Goal: Browse casually: Explore the website without a specific task or goal

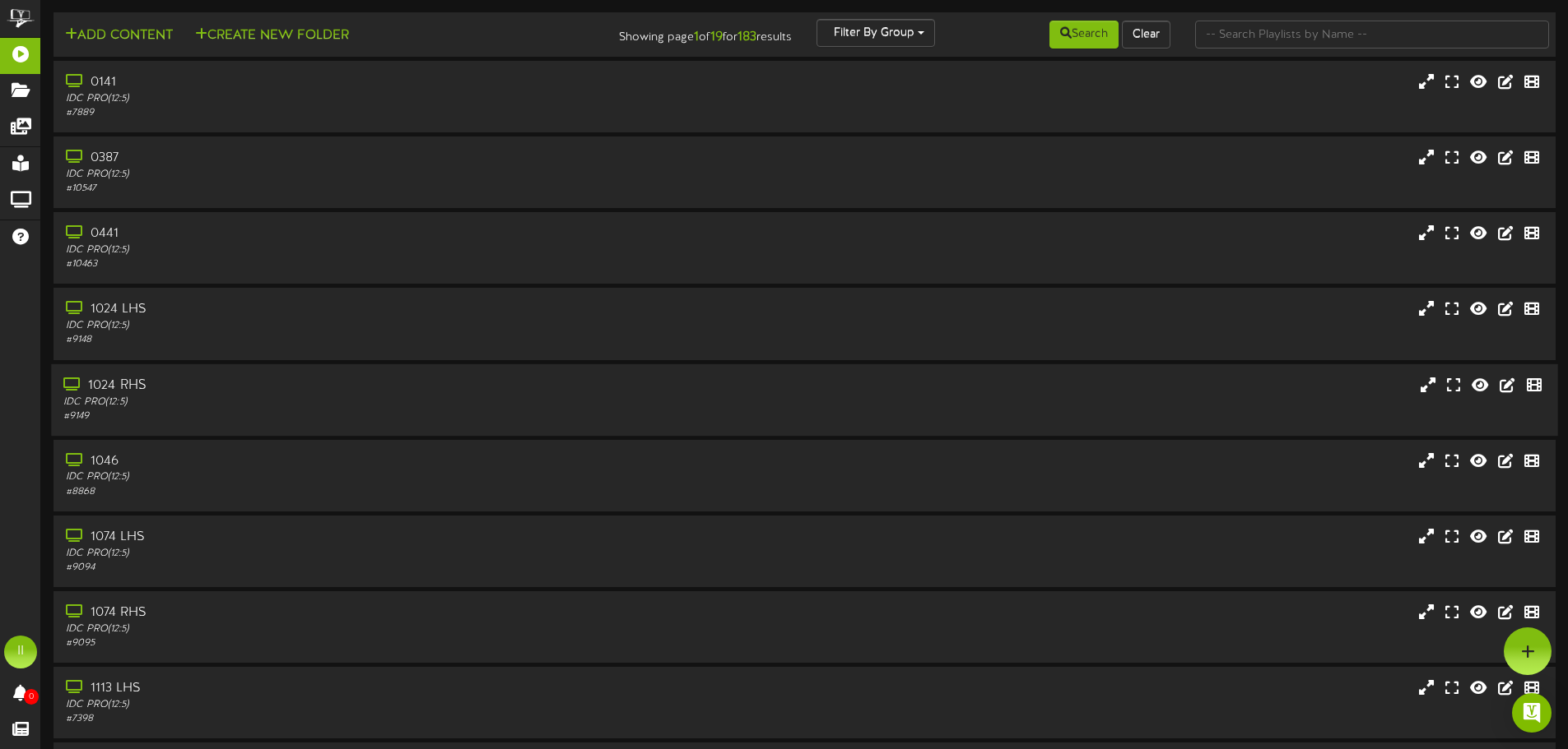
click at [139, 387] on div "1024 RHS" at bounding box center [365, 386] width 603 height 18
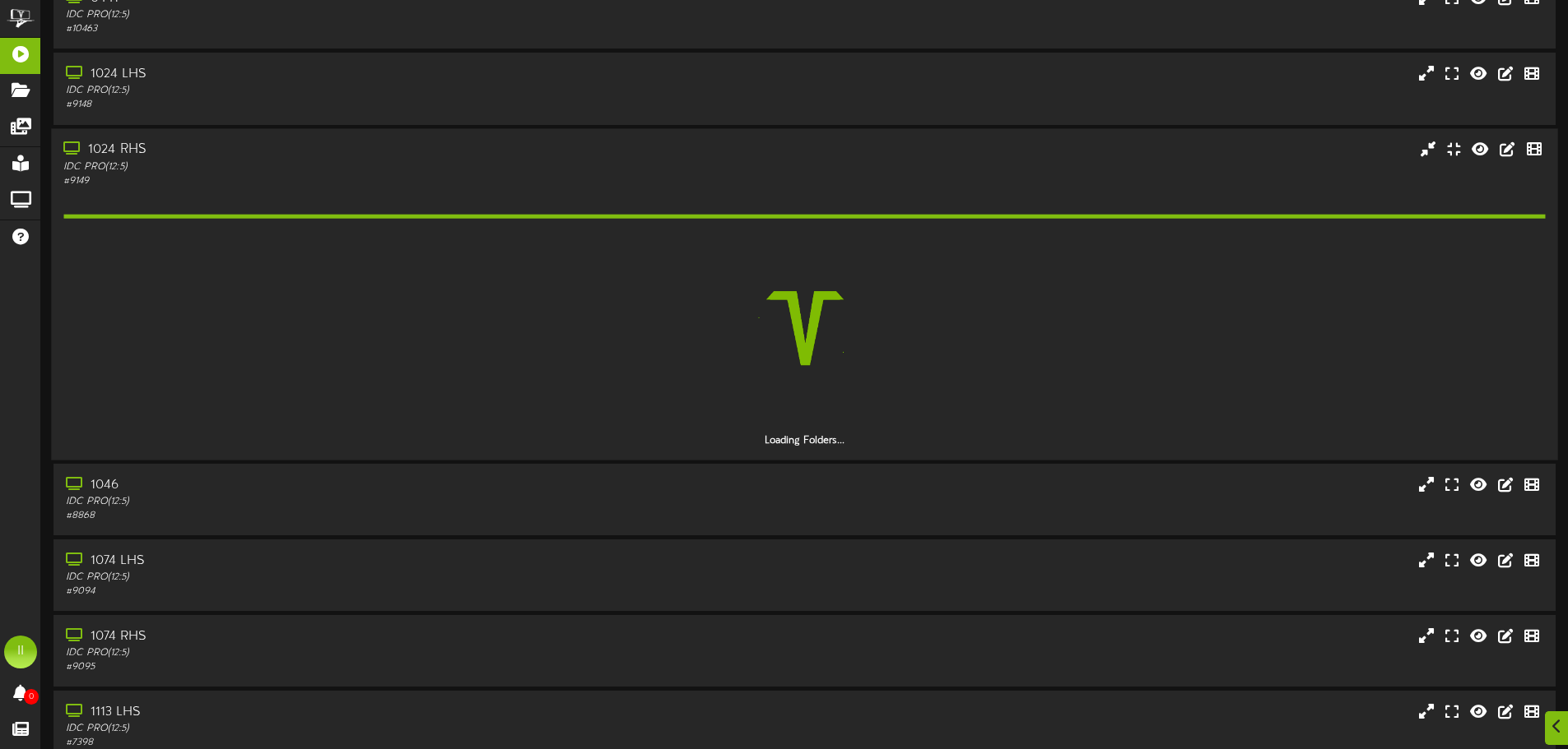
scroll to position [247, 0]
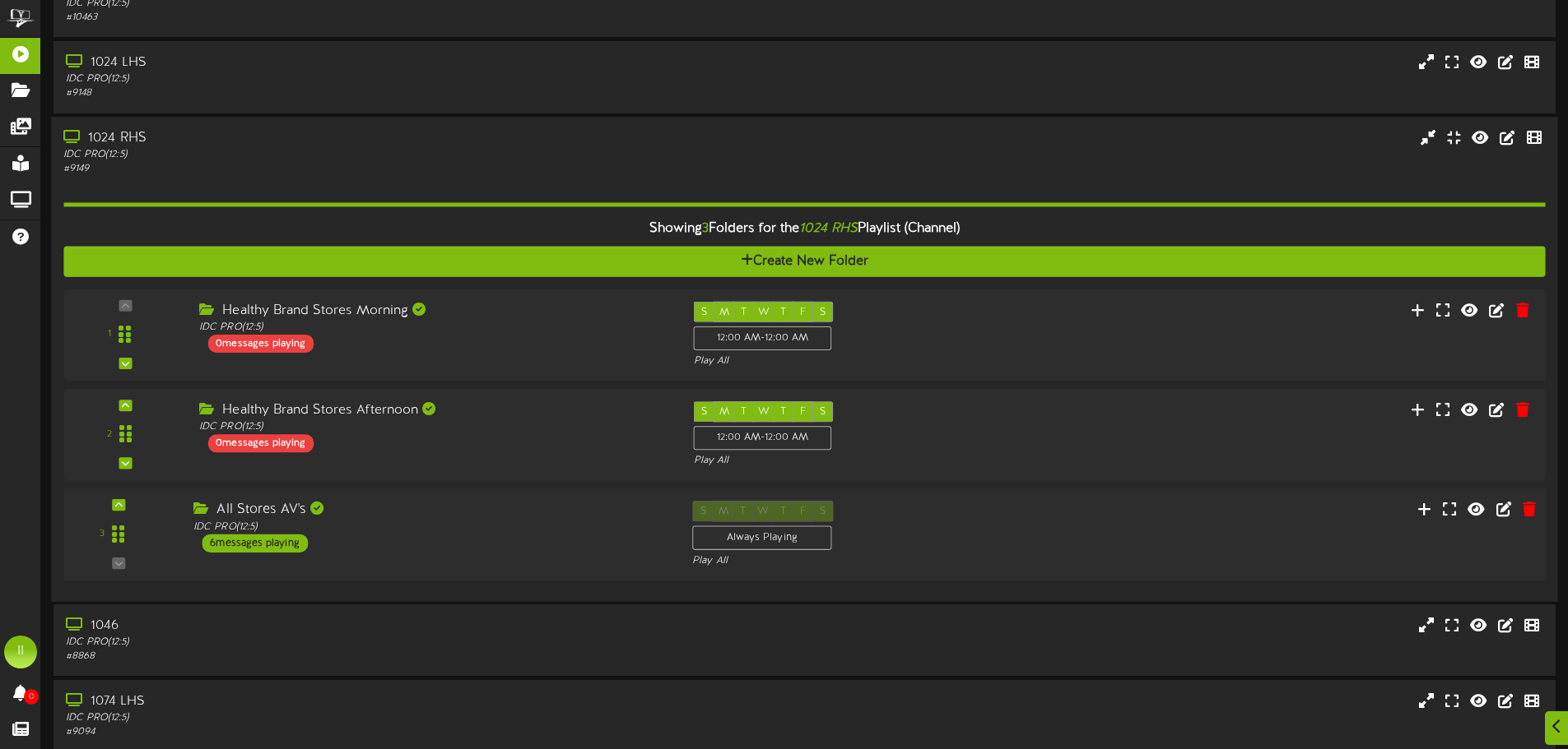
click at [278, 536] on div "6 messages playing" at bounding box center [254, 543] width 106 height 18
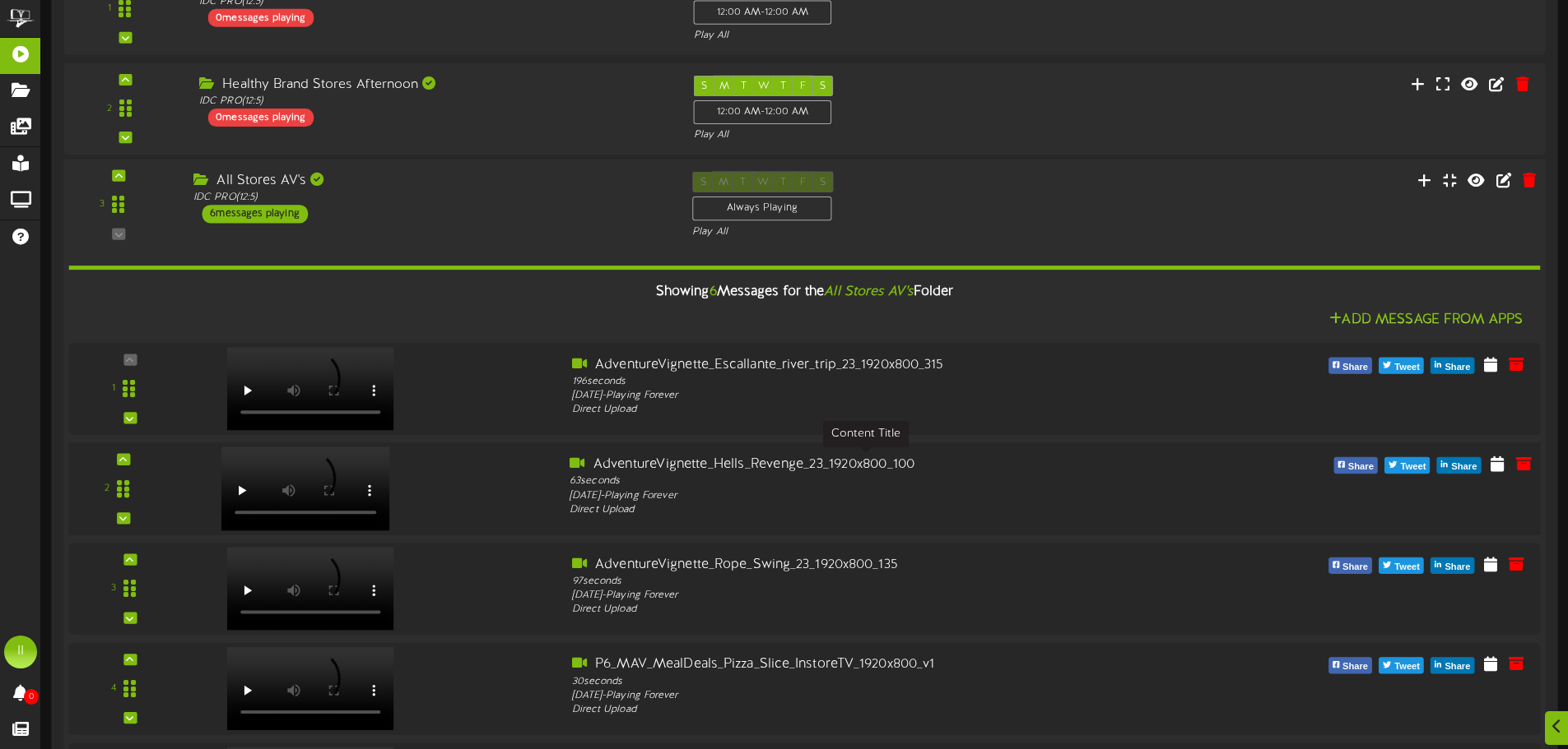
scroll to position [576, 0]
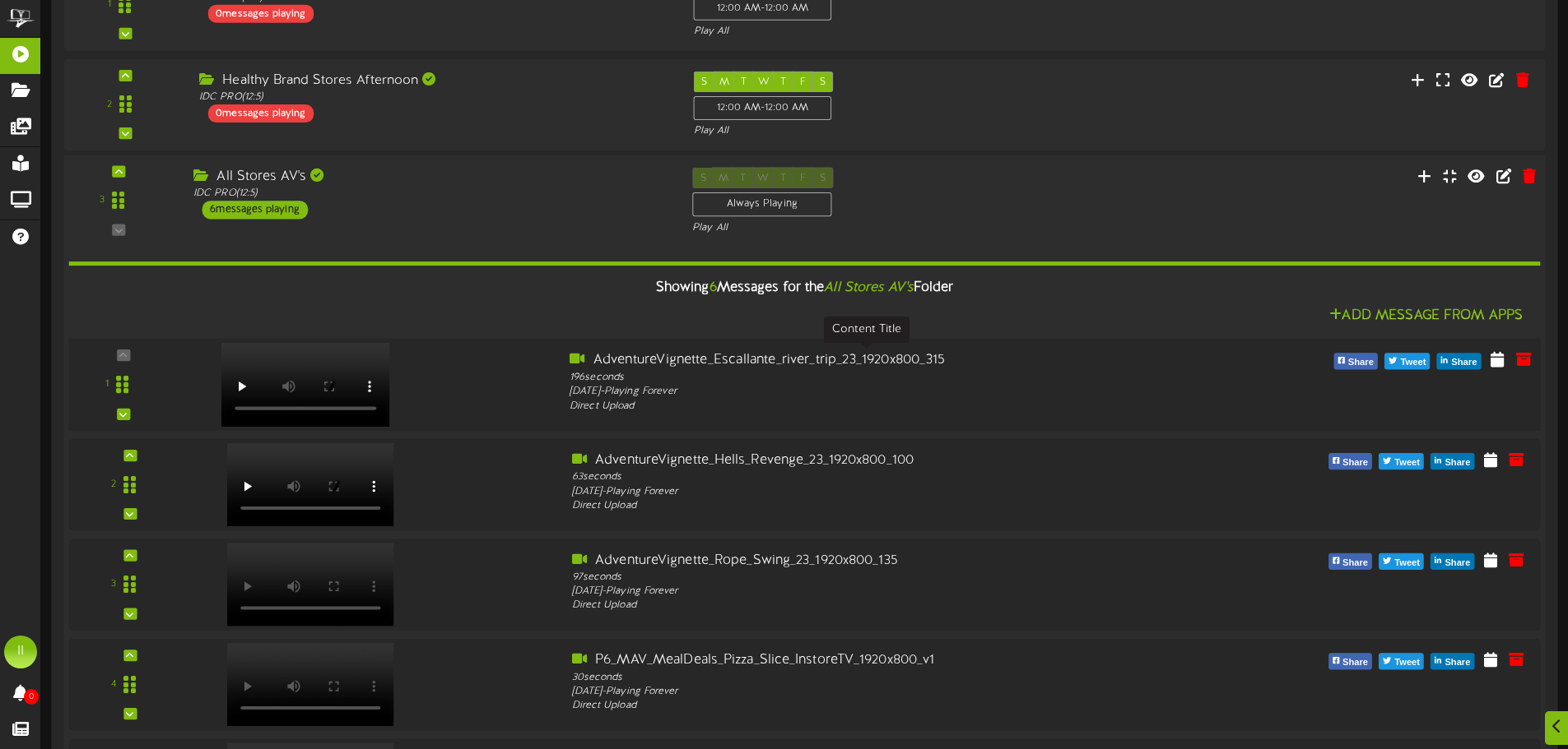
click at [693, 365] on div "AdventureVignette_Escallante_river_trip_23_1920x800_315" at bounding box center [867, 361] width 594 height 18
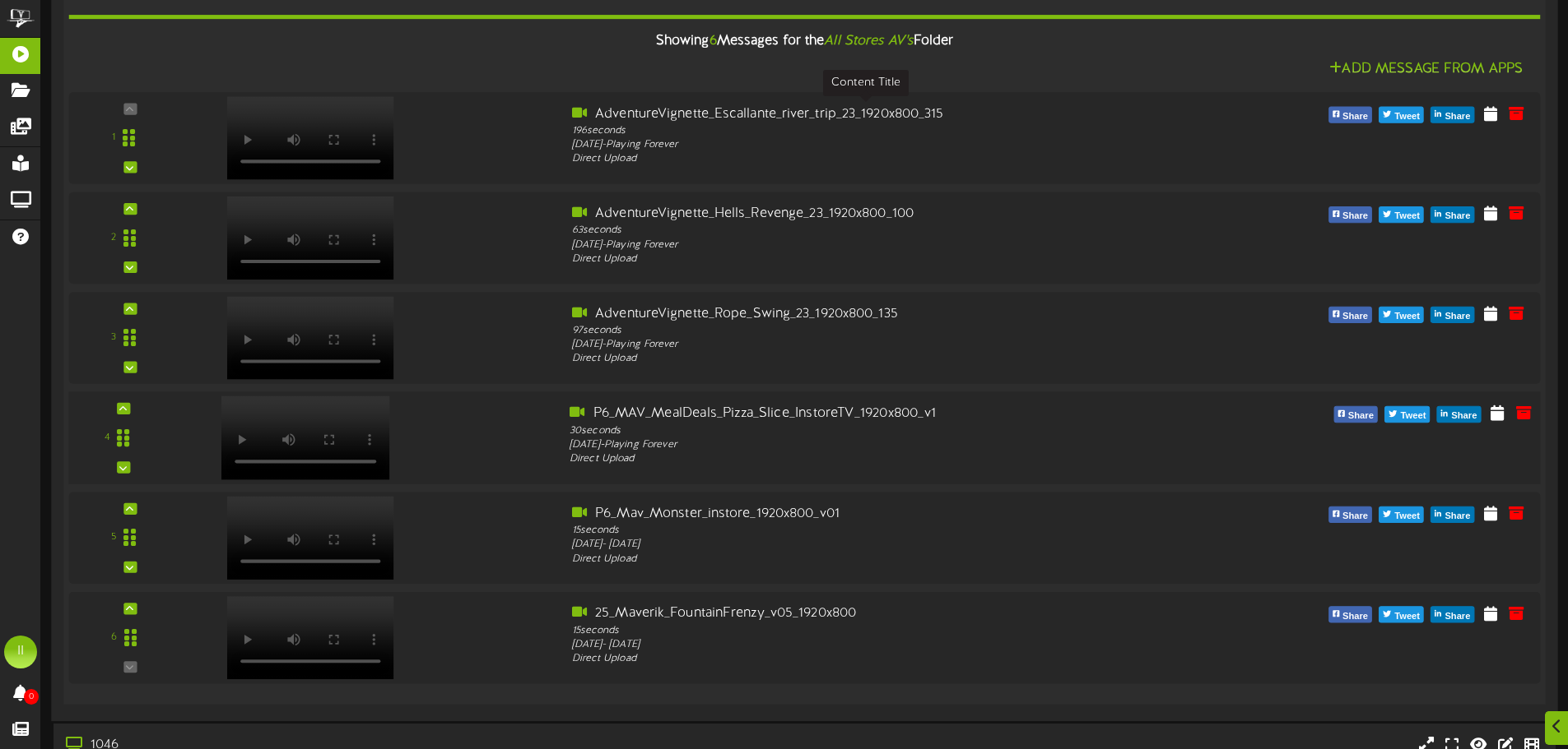
scroll to position [905, 0]
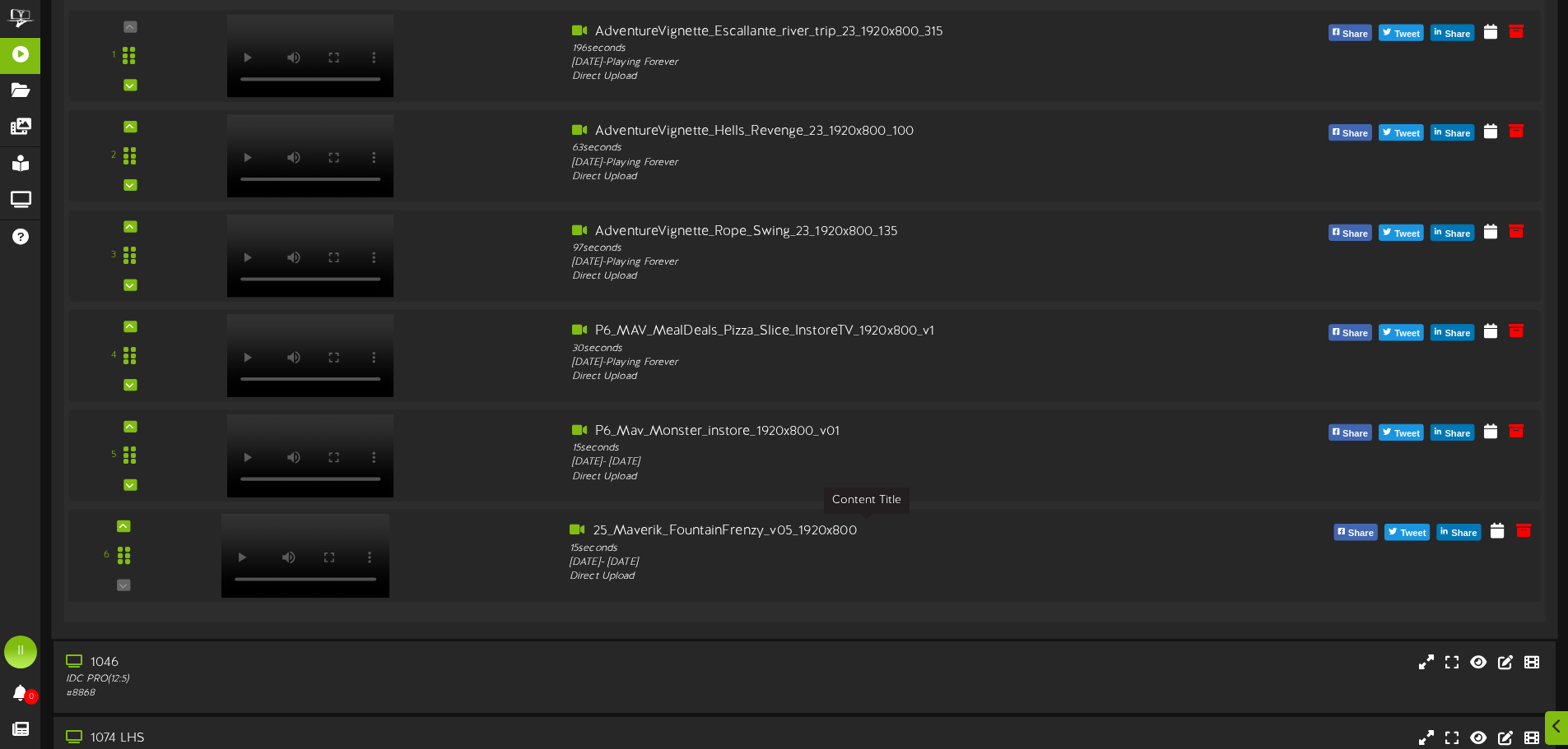
click at [611, 528] on div "25_Maverik_FountainFrenzy_v05_1920x800" at bounding box center [867, 532] width 594 height 18
click at [654, 425] on div "P6_Mav_Monster_instore_1920x800_v01" at bounding box center [867, 431] width 594 height 18
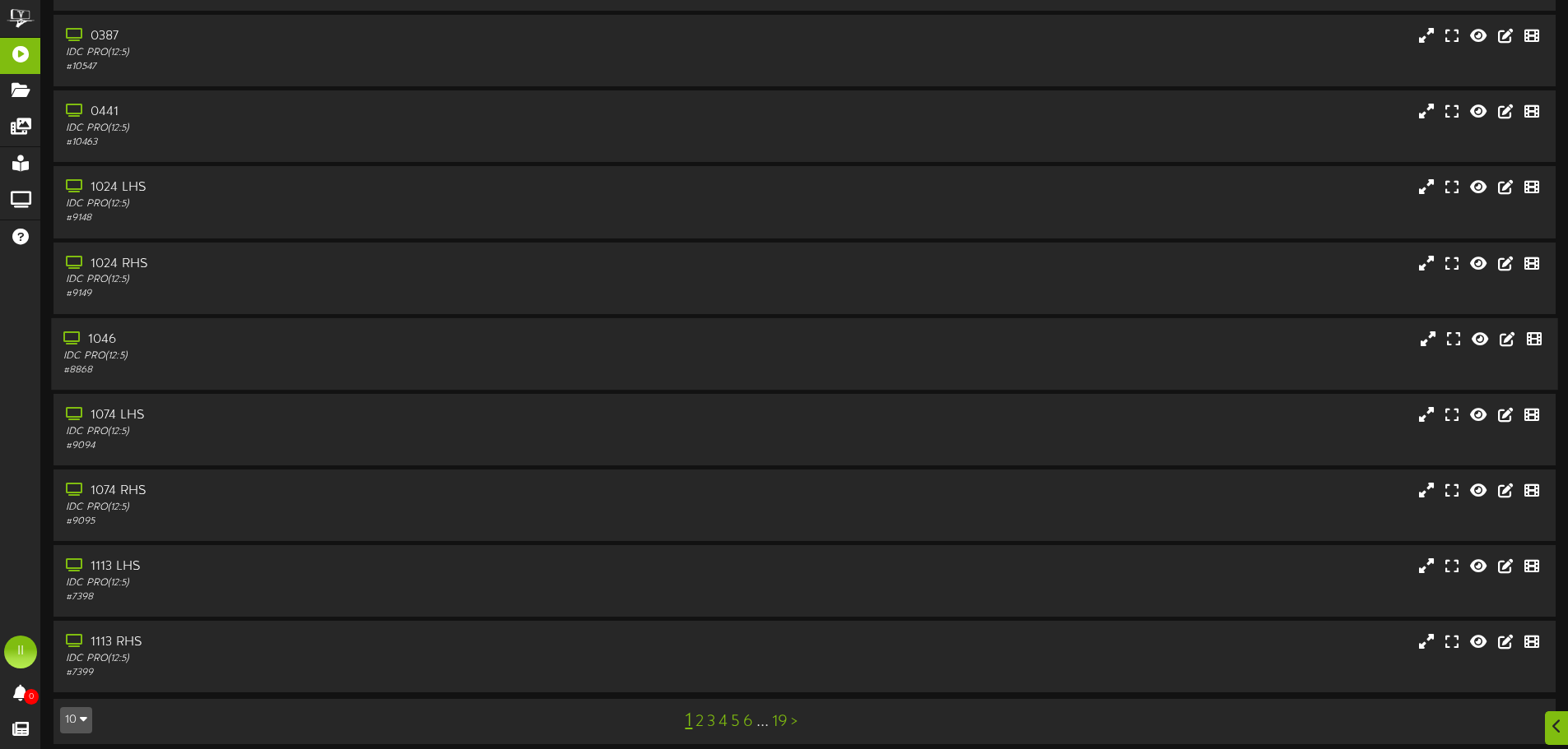
scroll to position [133, 0]
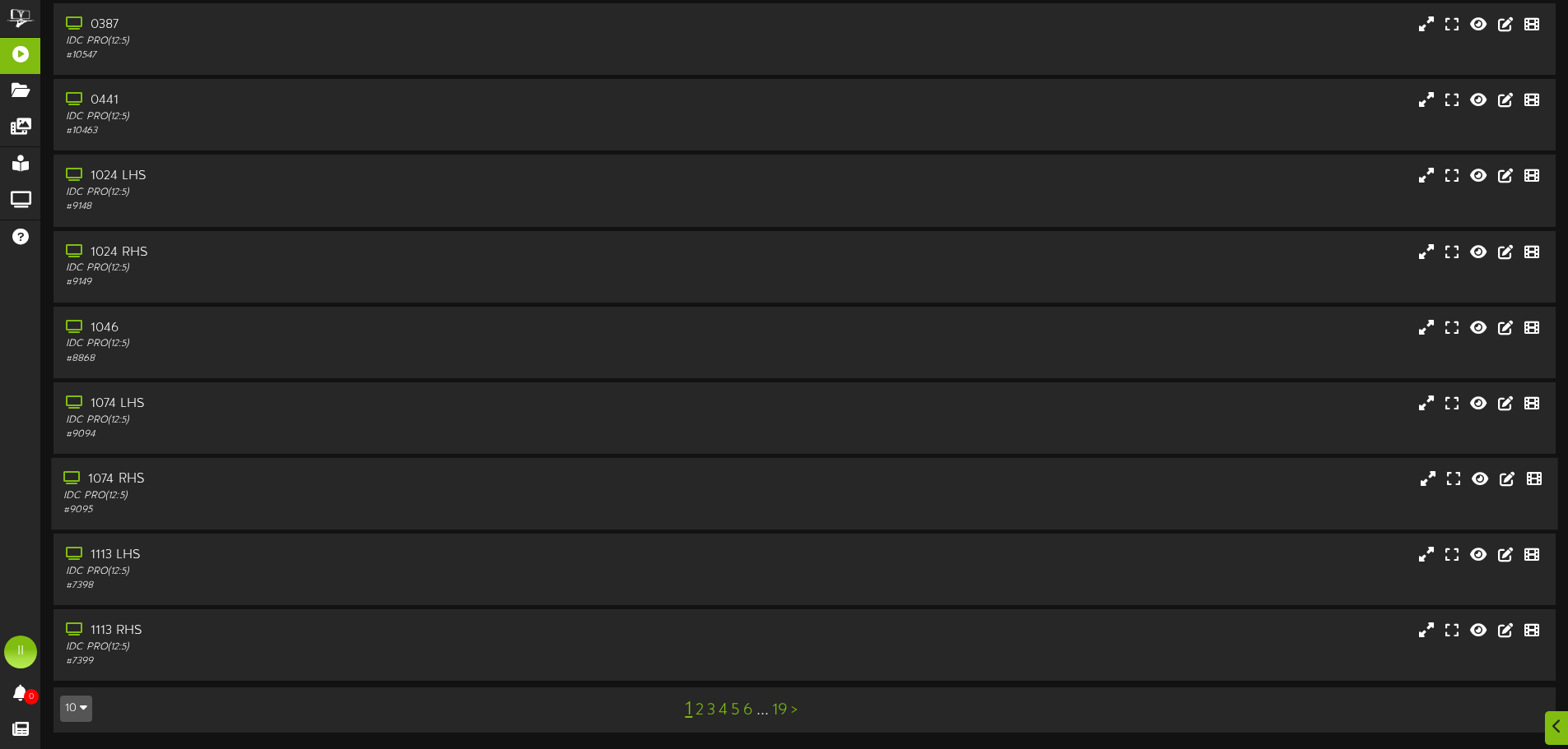
click at [144, 471] on div "1074 RHS" at bounding box center [365, 480] width 603 height 18
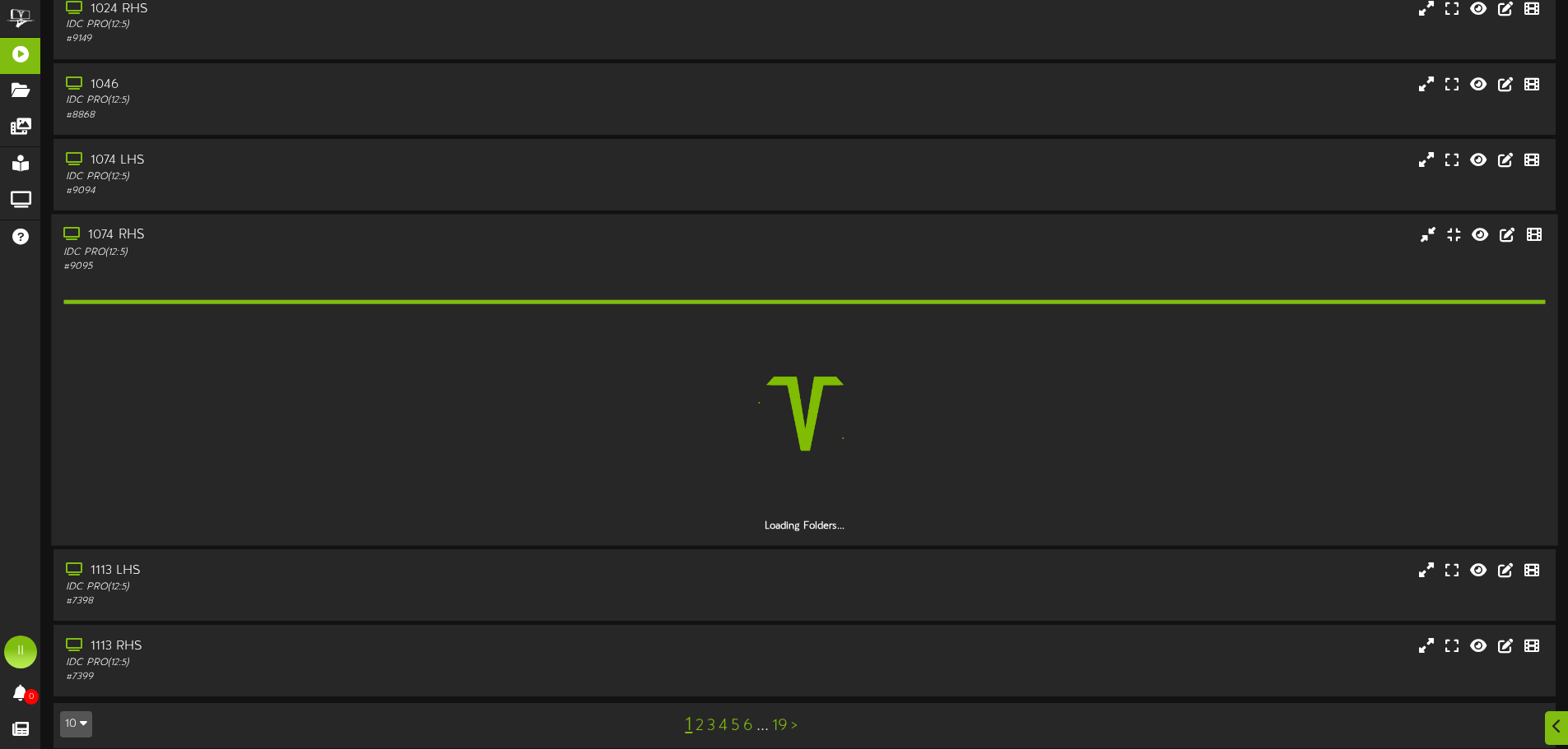
scroll to position [392, 0]
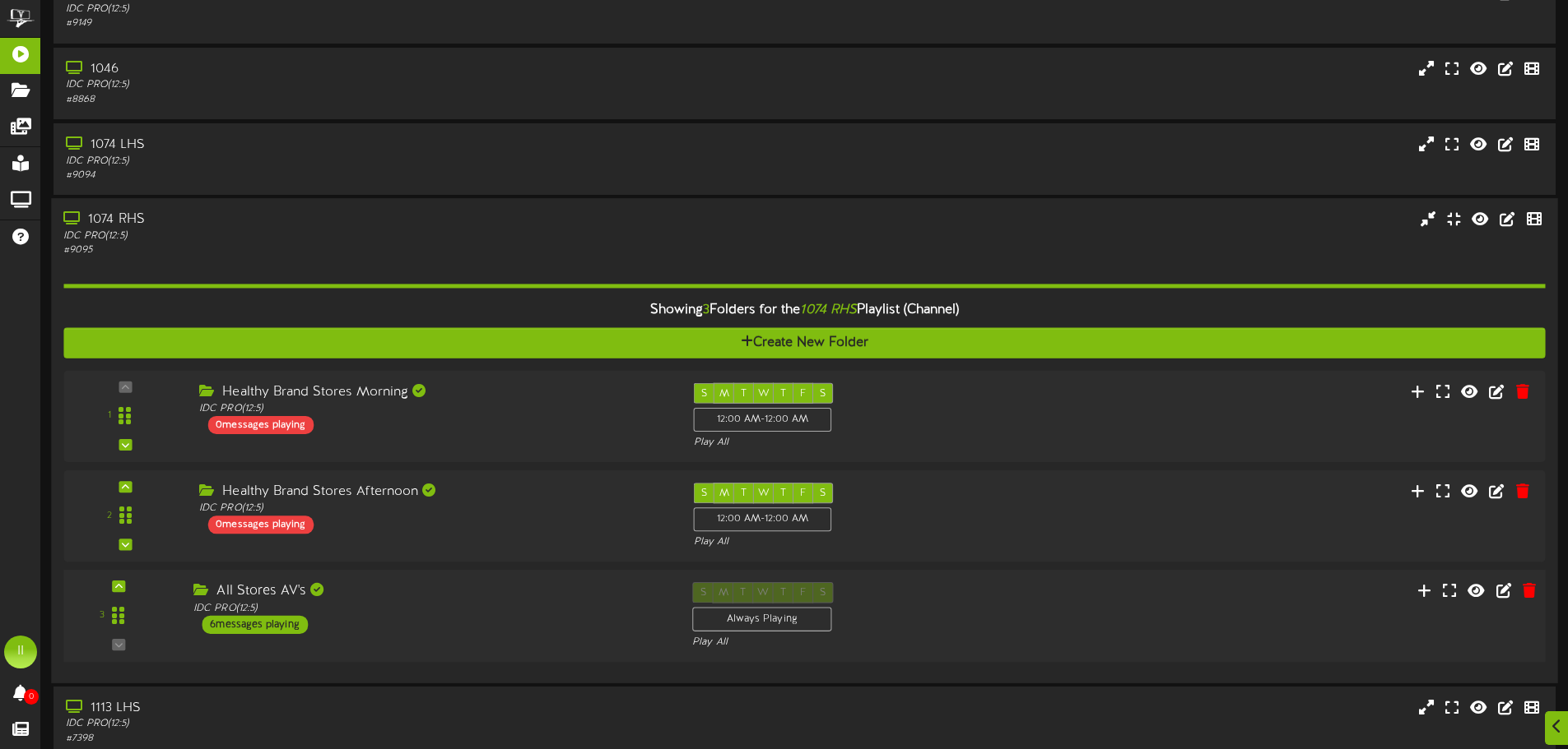
click at [272, 619] on div "6 messages playing" at bounding box center [254, 625] width 106 height 18
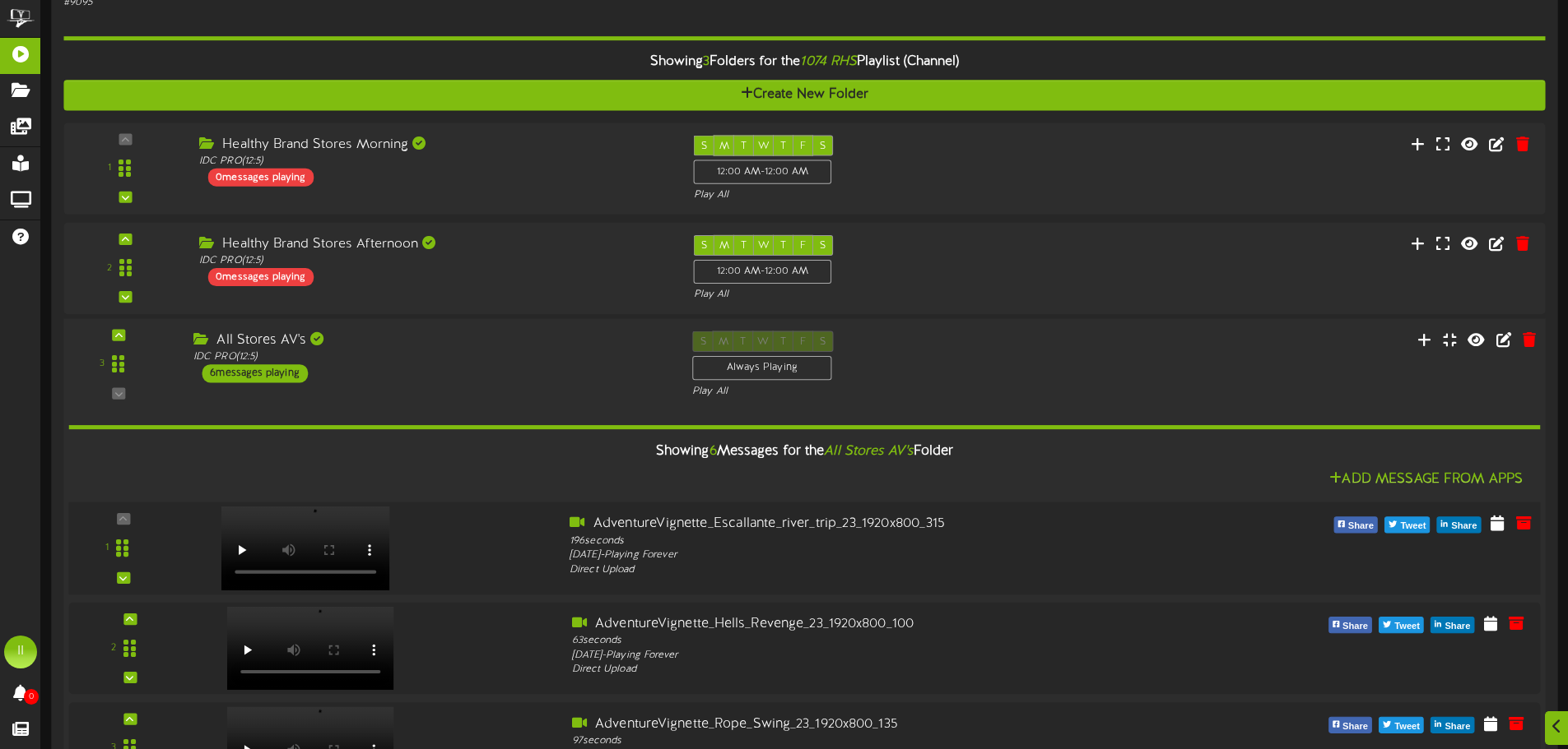
scroll to position [1050, 0]
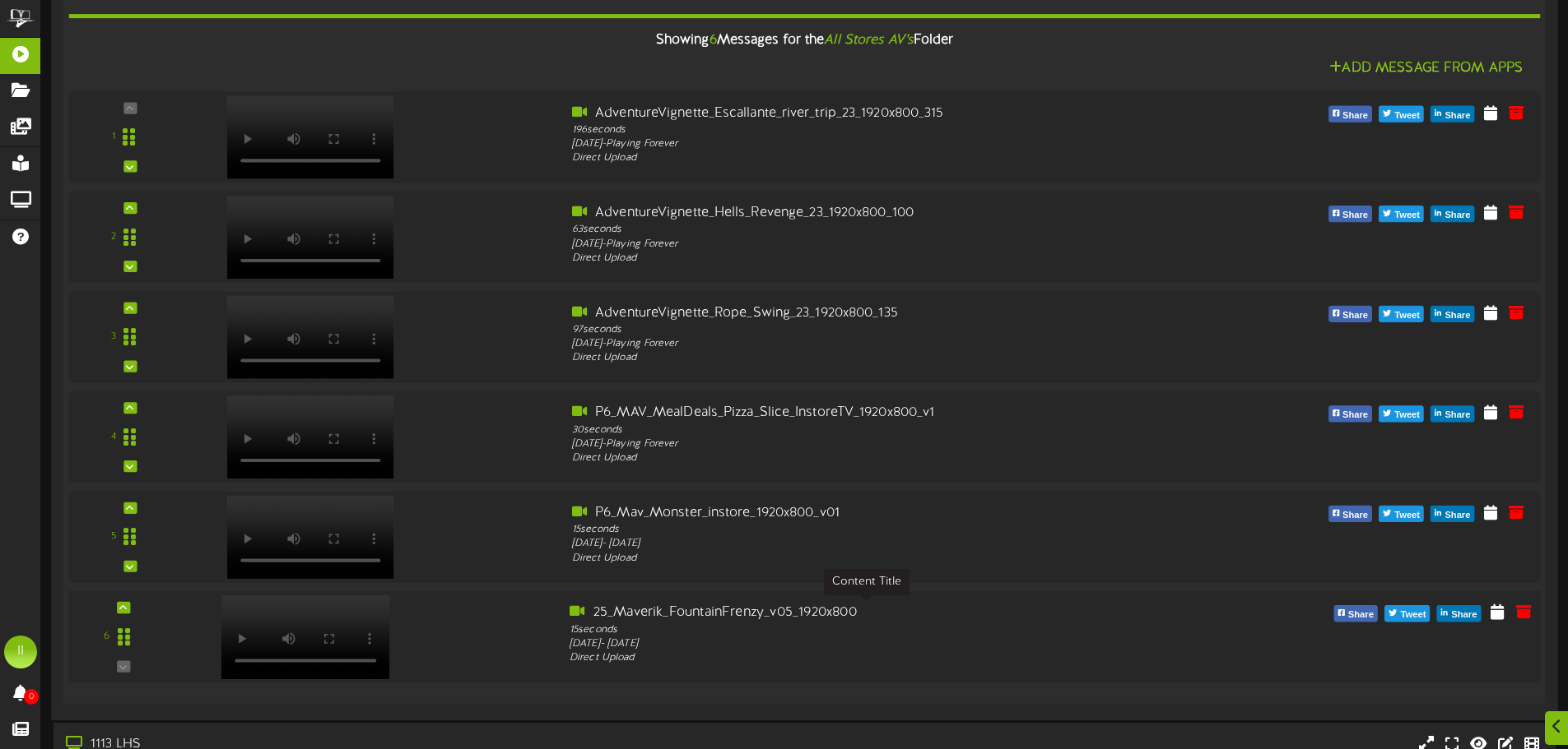
click at [637, 606] on div "25_Maverik_FountainFrenzy_v05_1920x800" at bounding box center [867, 613] width 594 height 18
